Goal: Find specific page/section: Find specific page/section

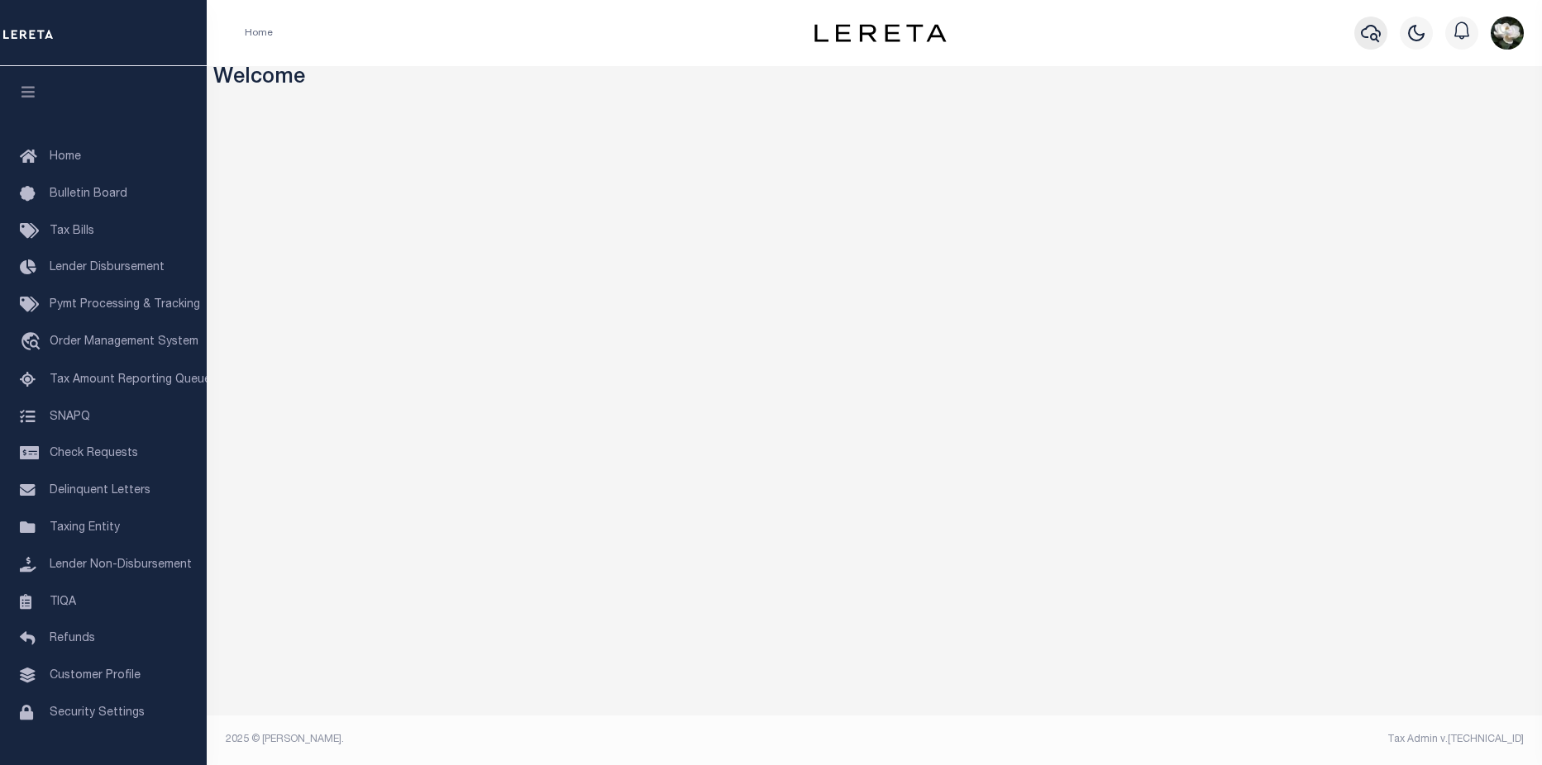
click at [1385, 35] on button "button" at bounding box center [1370, 33] width 33 height 33
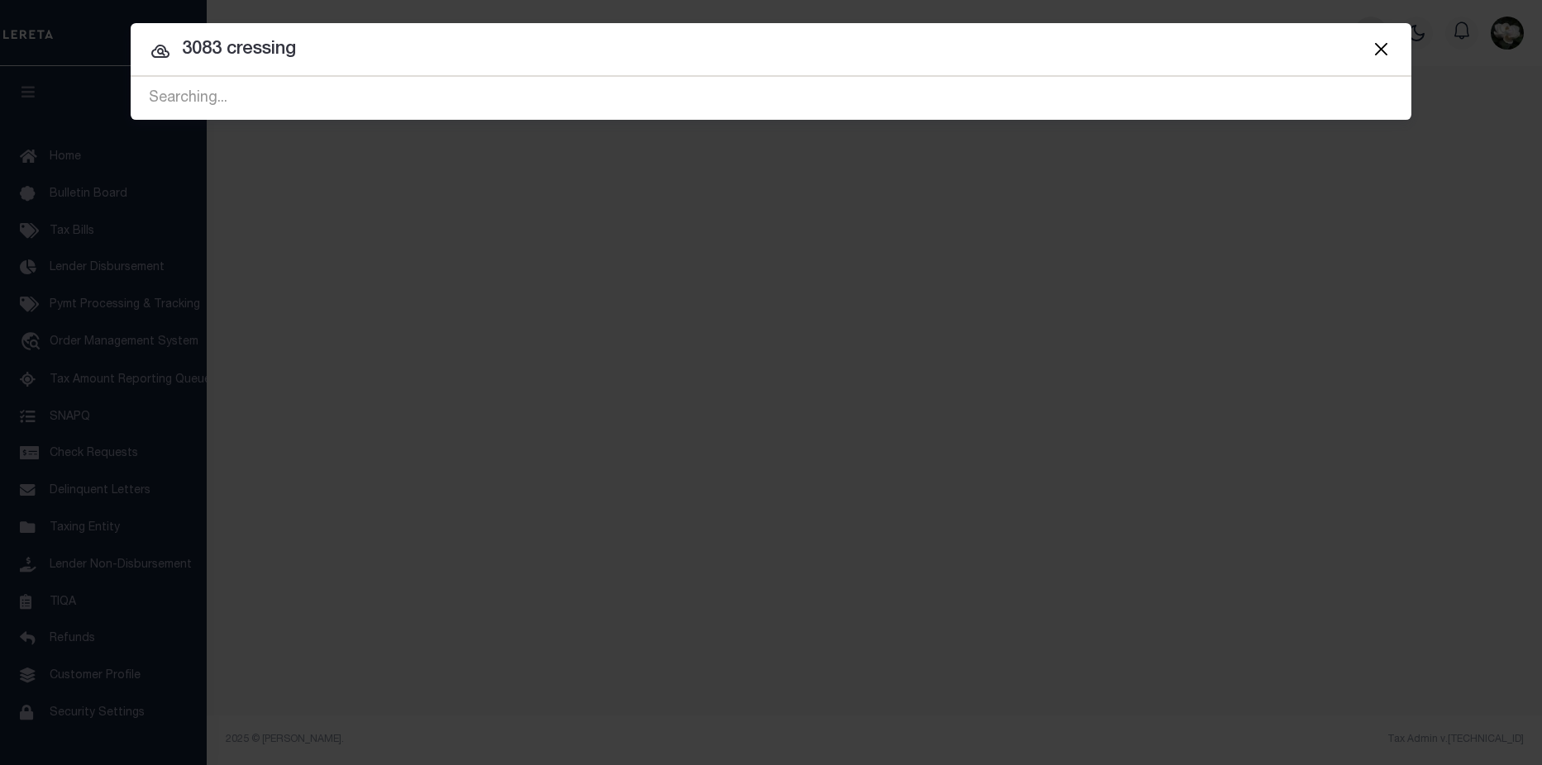
type input "3083 cressing"
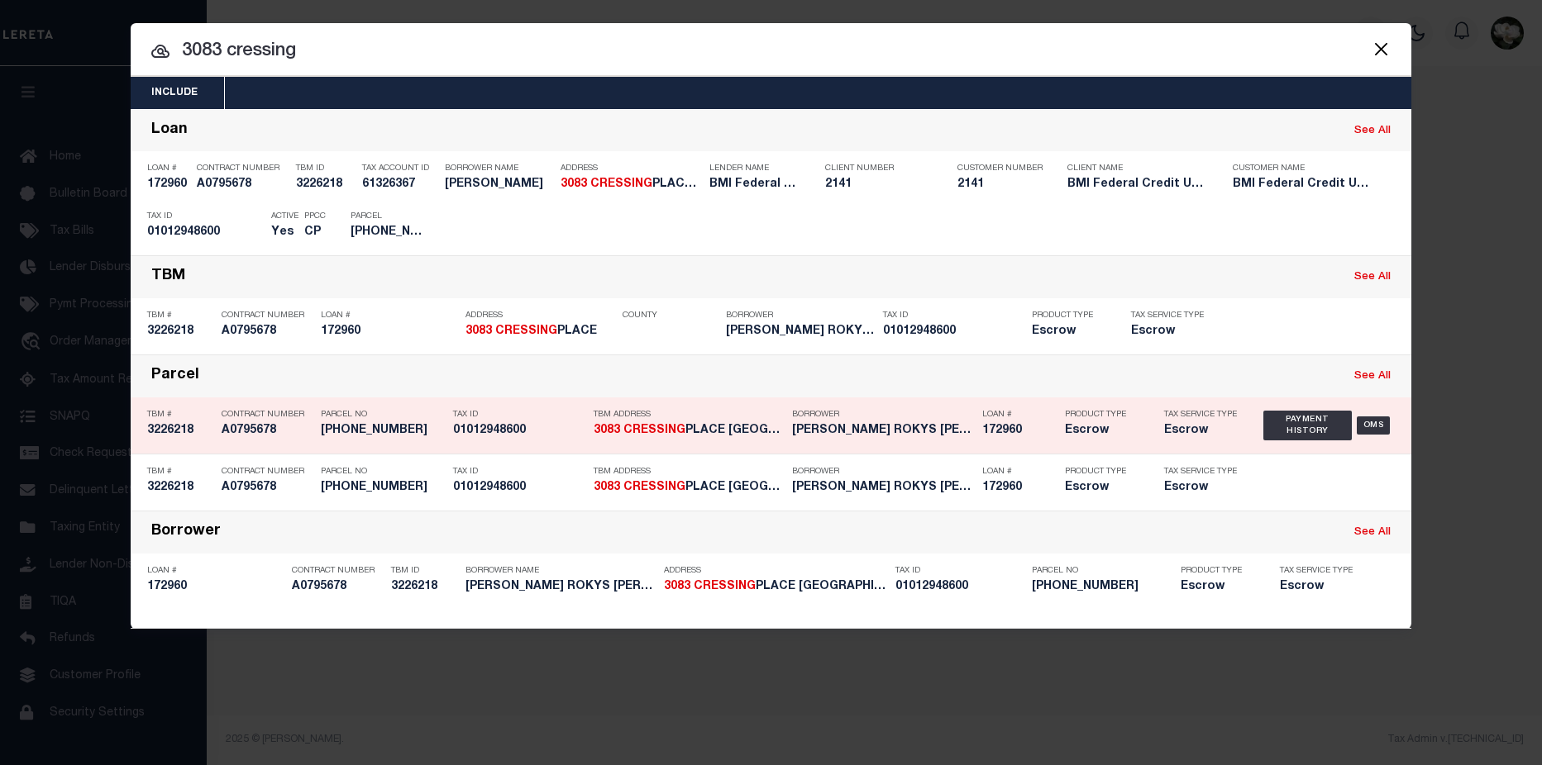
click at [1003, 435] on h5 "172960" at bounding box center [1019, 431] width 74 height 14
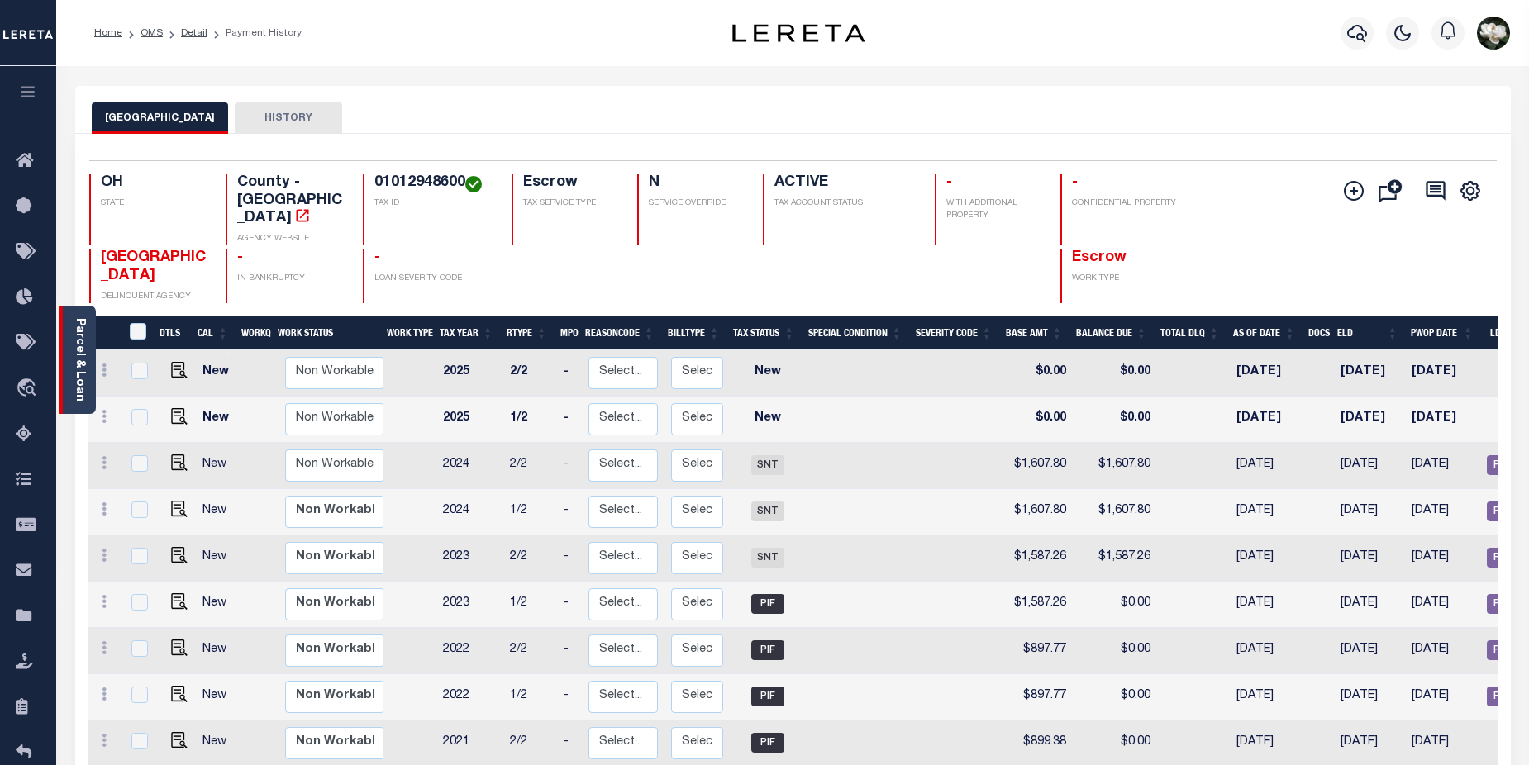
click at [59, 368] on div "Parcel & Loan" at bounding box center [77, 360] width 37 height 108
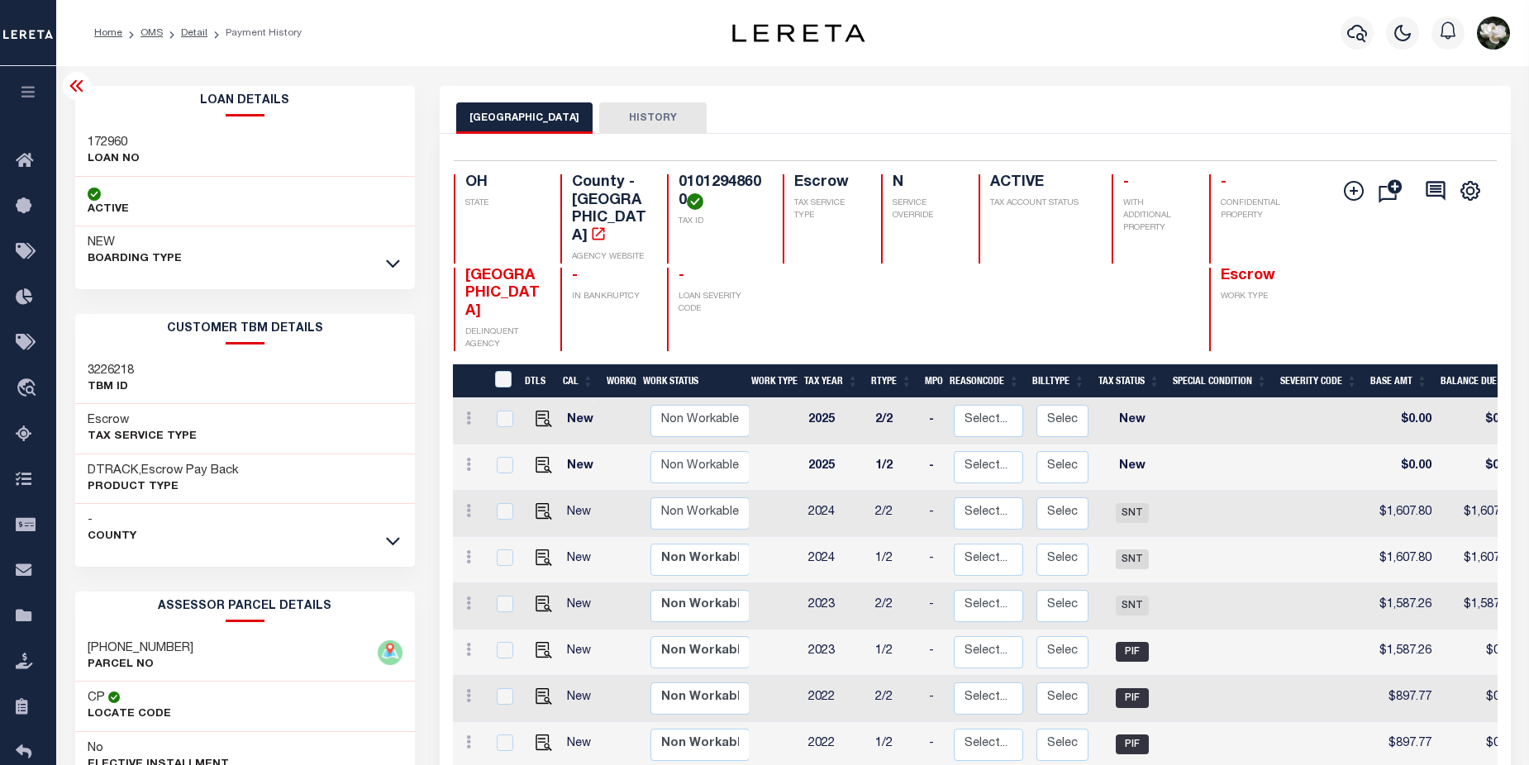
click at [393, 551] on div "- County" at bounding box center [245, 529] width 341 height 50
click at [393, 540] on icon at bounding box center [393, 540] width 14 height 17
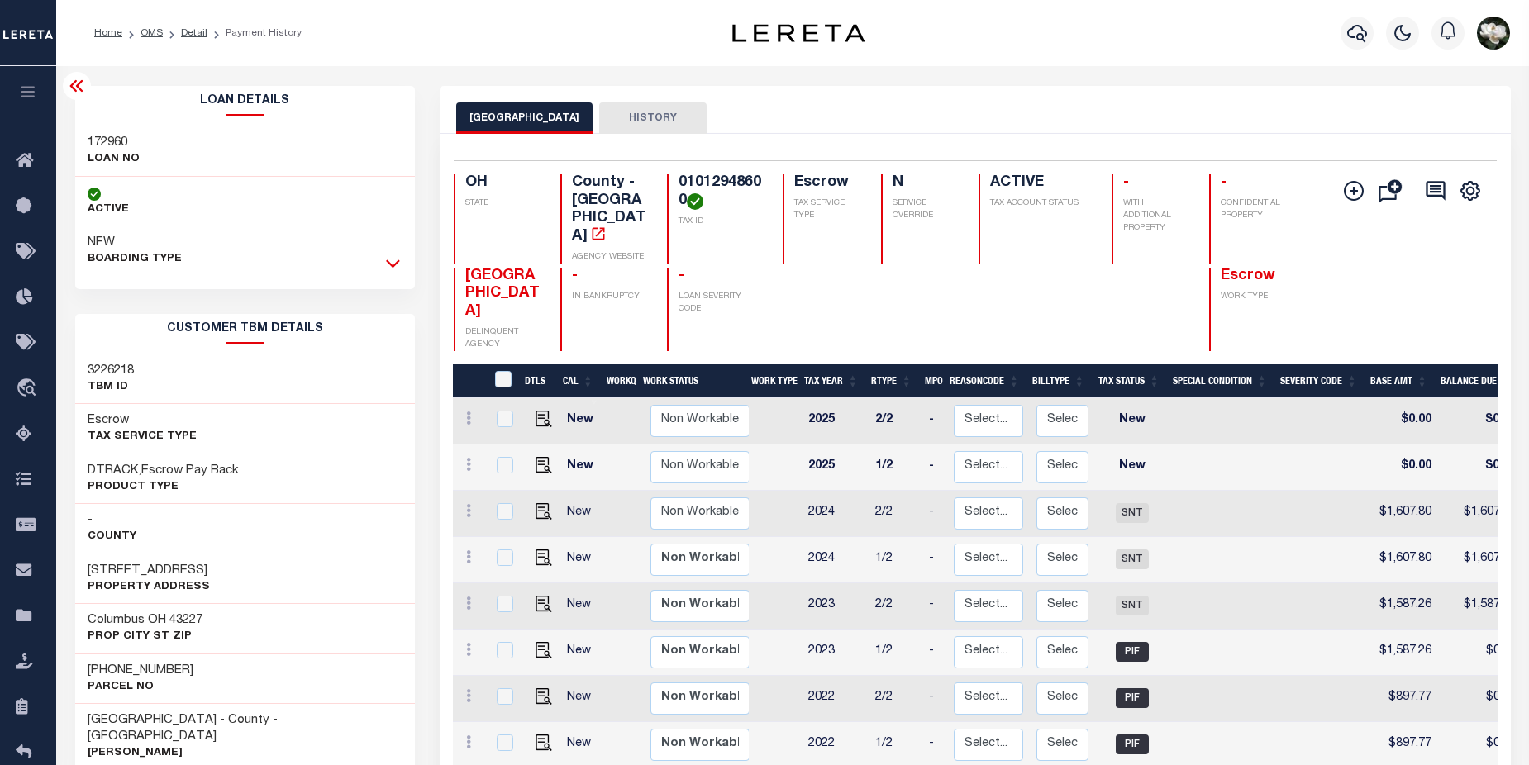
click at [388, 271] on icon at bounding box center [393, 263] width 14 height 17
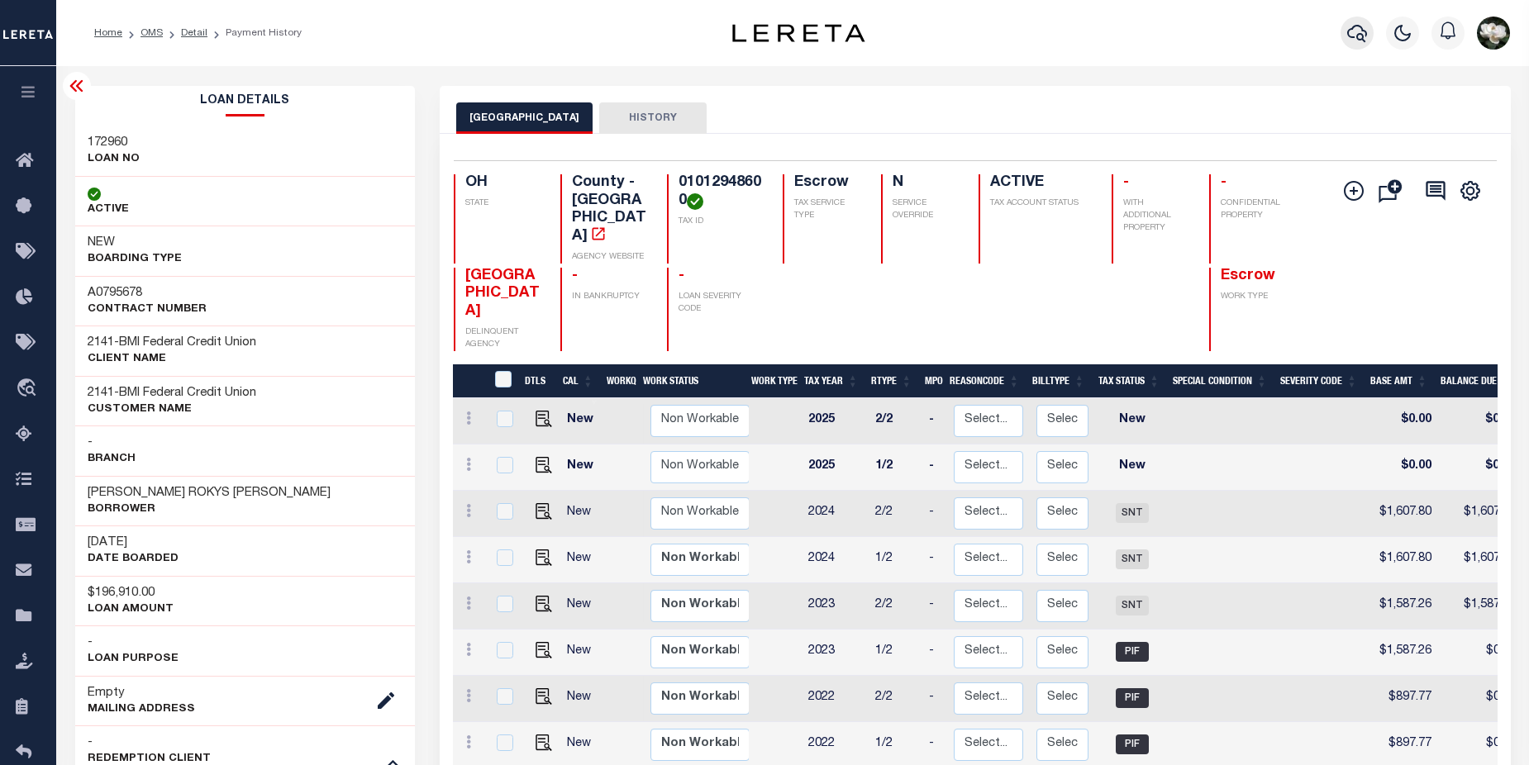
click at [1351, 38] on icon "button" at bounding box center [1357, 33] width 20 height 17
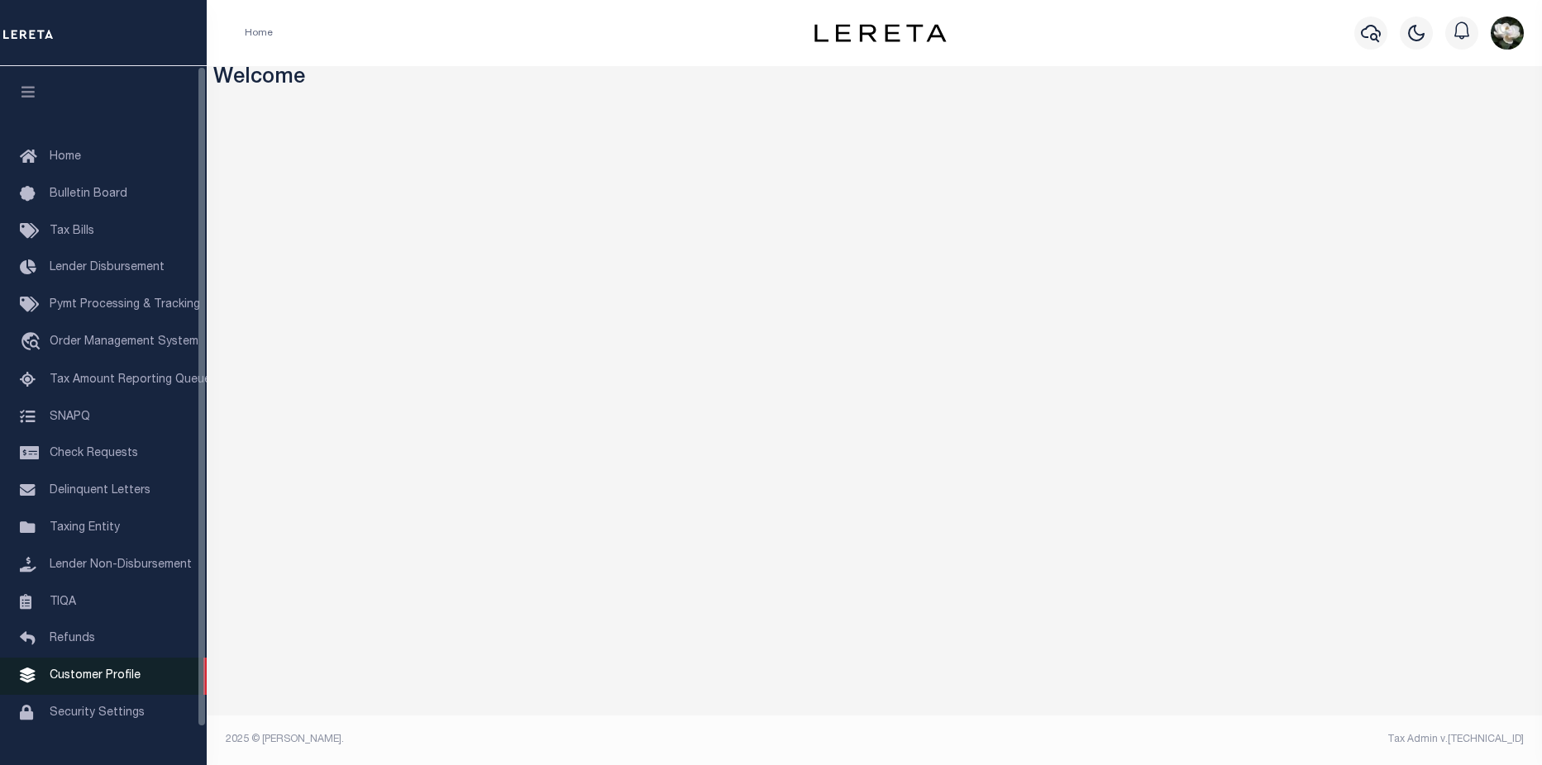
click at [130, 681] on span "Customer Profile" at bounding box center [95, 676] width 91 height 12
